Goal: Task Accomplishment & Management: Use online tool/utility

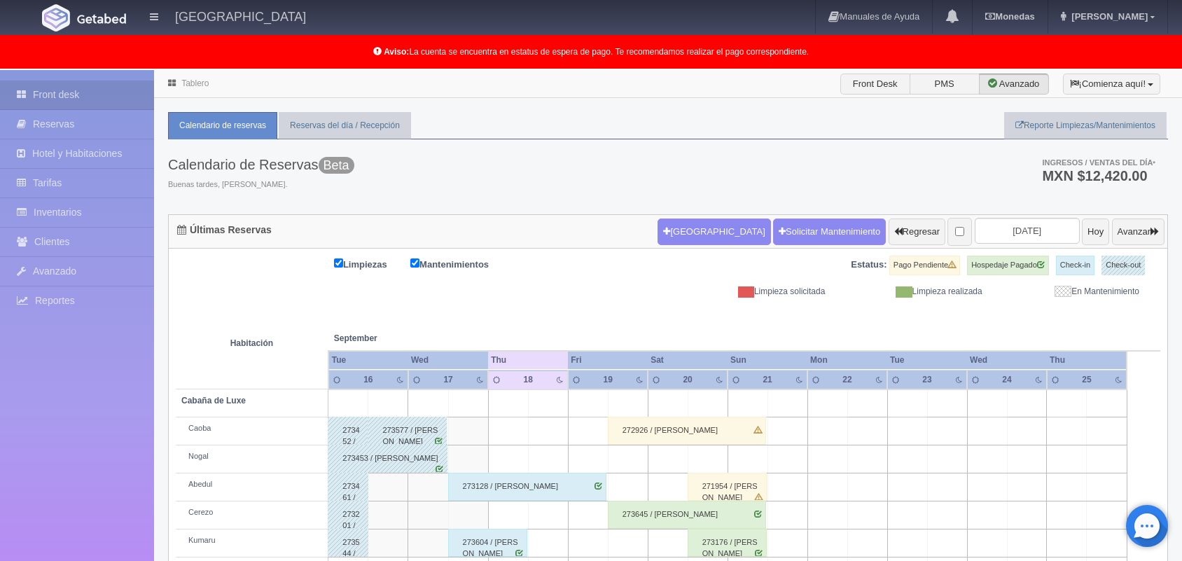
scroll to position [195, 0]
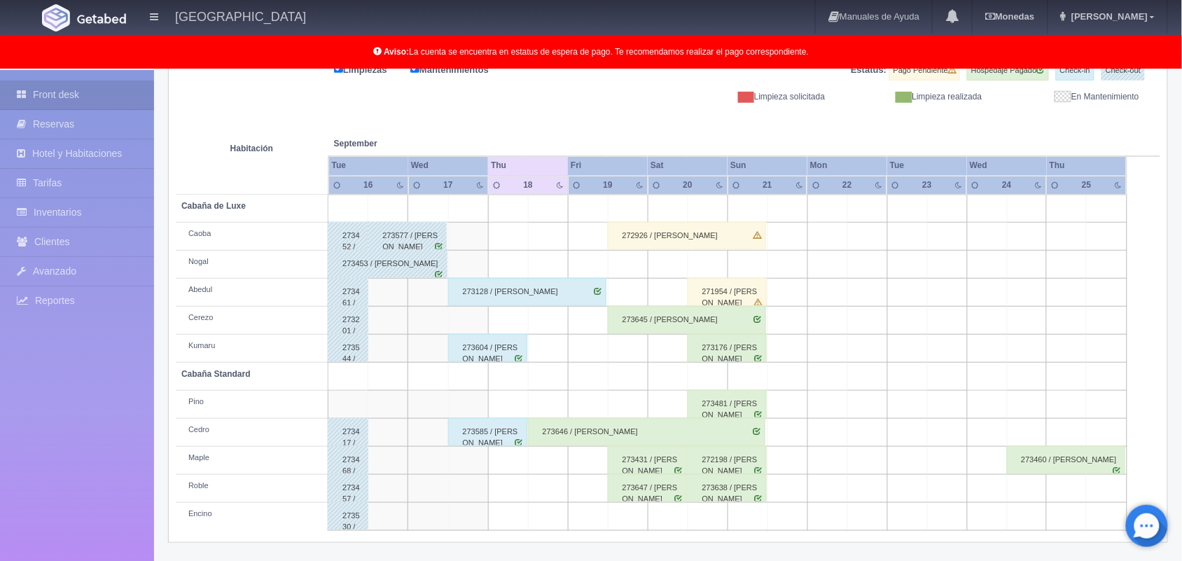
click at [485, 345] on div "273604 / [PERSON_NAME]" at bounding box center [487, 348] width 79 height 28
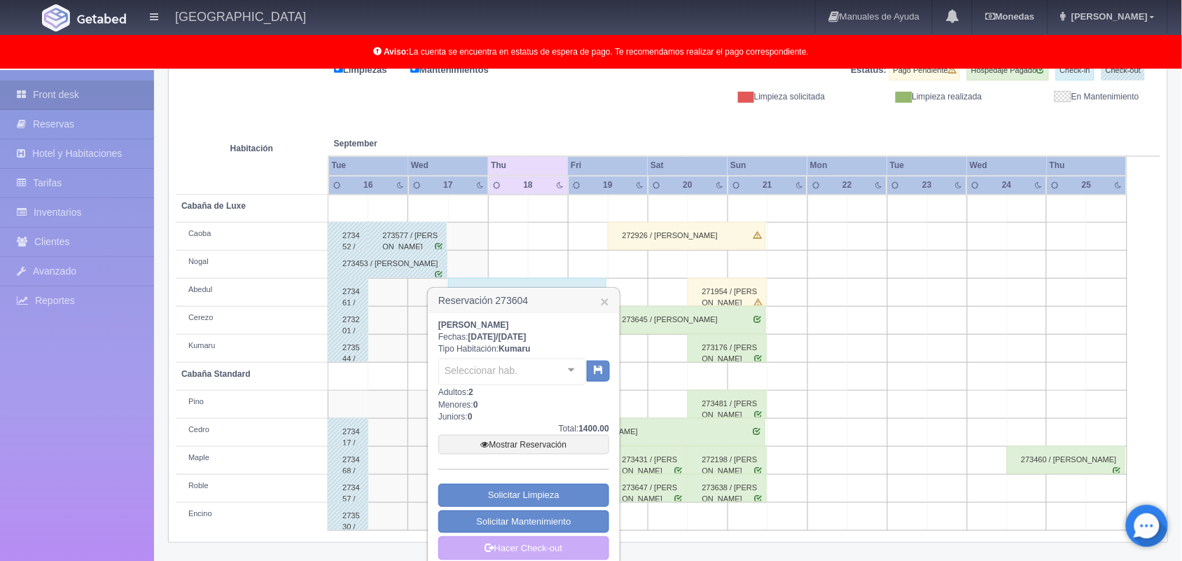
scroll to position [210, 0]
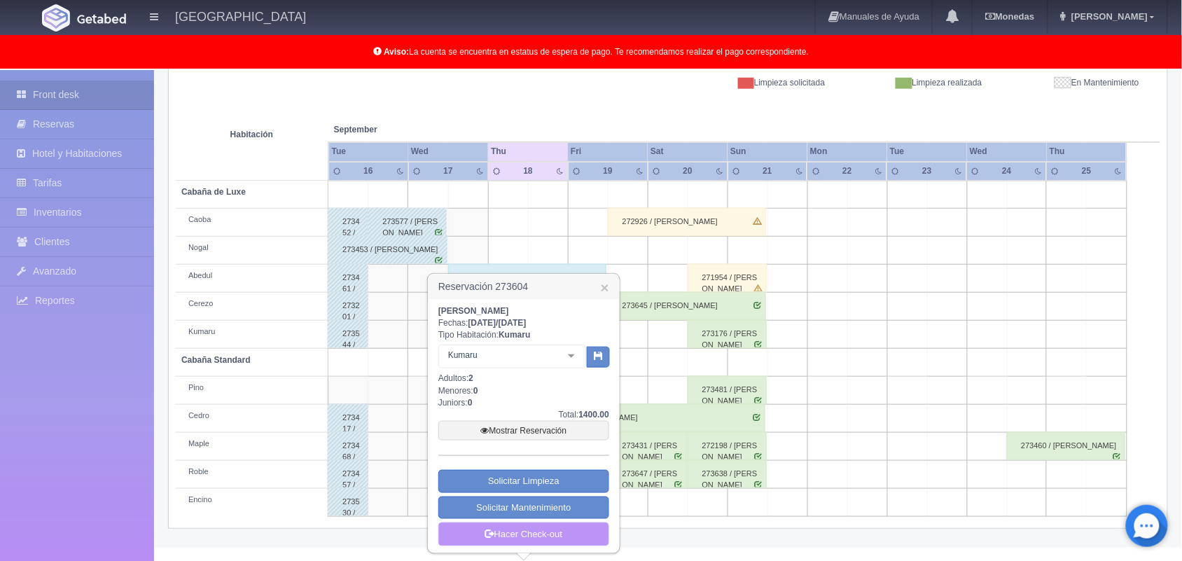
click at [530, 533] on link "Hacer Check-out" at bounding box center [523, 534] width 171 height 24
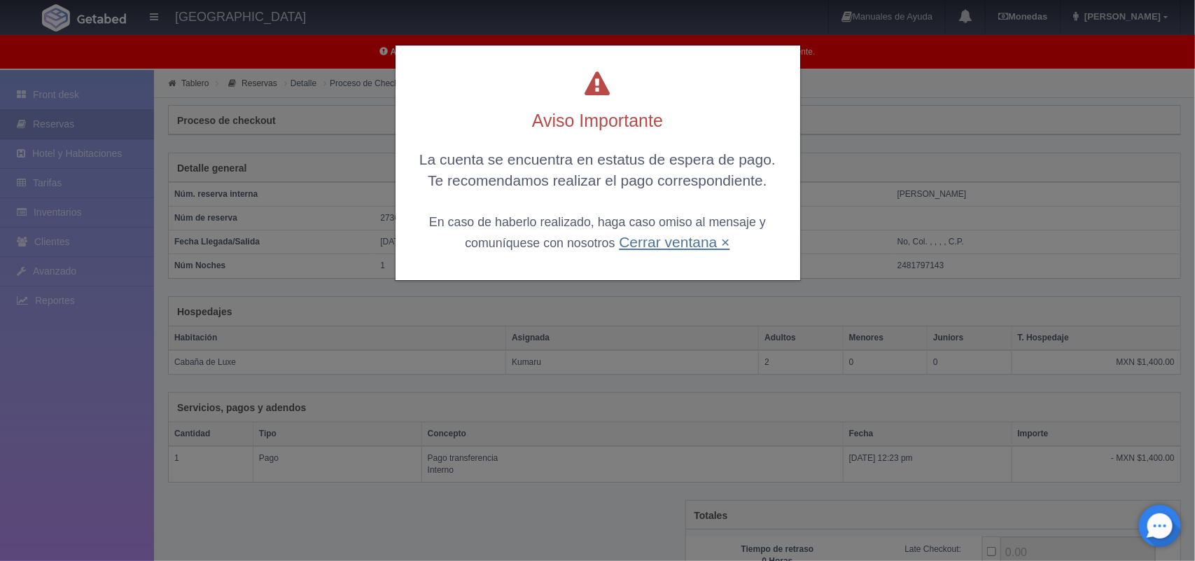
click at [642, 249] on link "Cerrar ventana ×" at bounding box center [674, 242] width 111 height 16
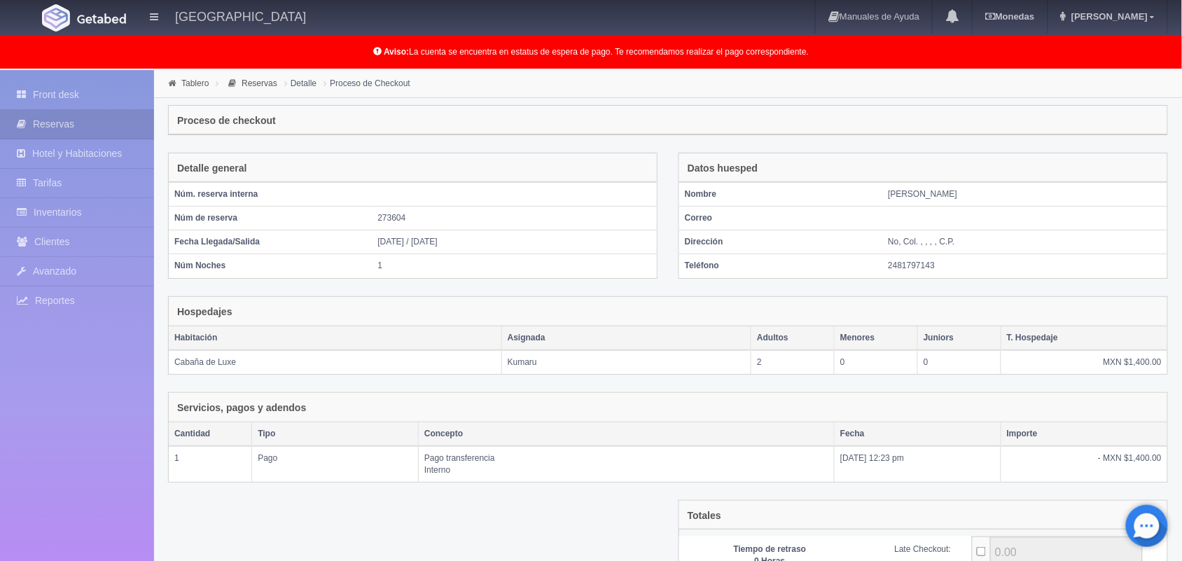
scroll to position [152, 0]
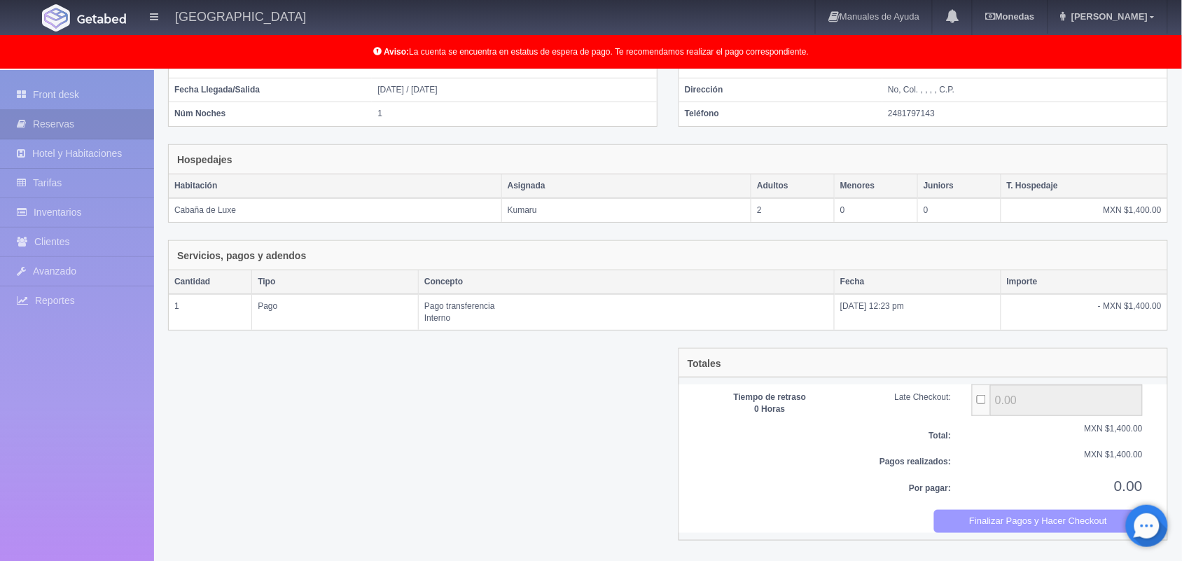
click at [996, 529] on button "Finalizar Pagos y Hacer Checkout" at bounding box center [1038, 521] width 209 height 23
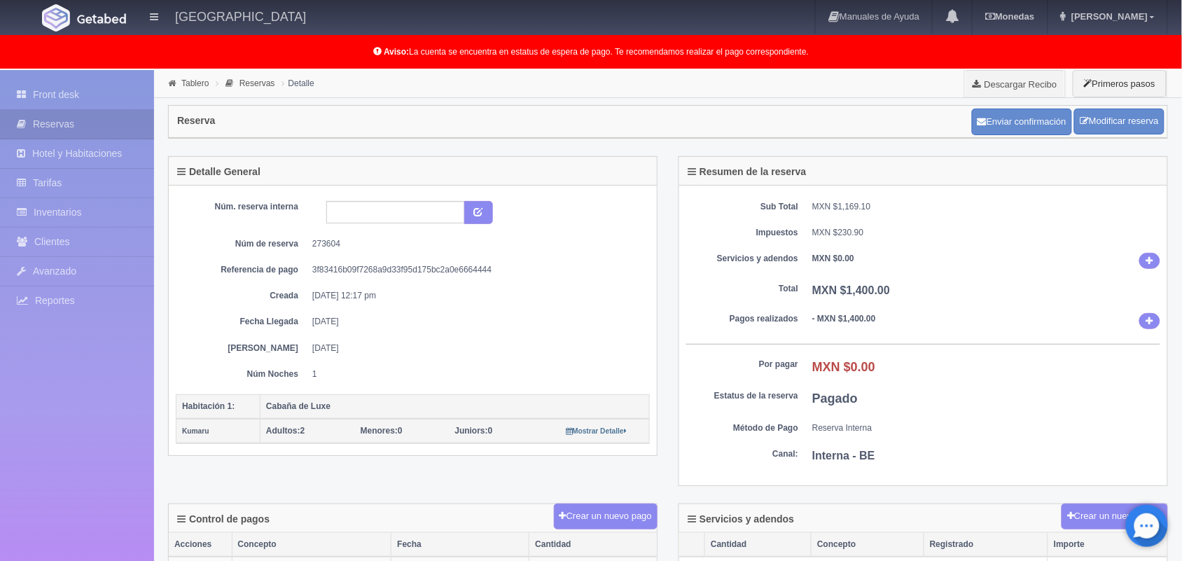
click at [99, 85] on link "Front desk" at bounding box center [77, 95] width 154 height 29
